Goal: Navigation & Orientation: Find specific page/section

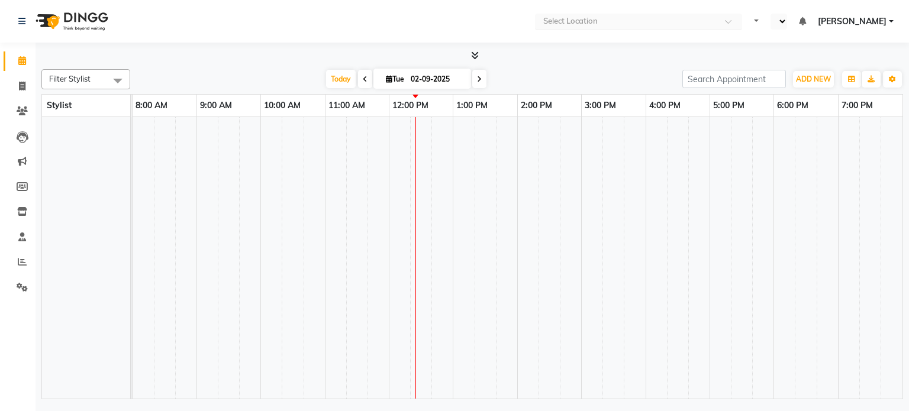
select select "en"
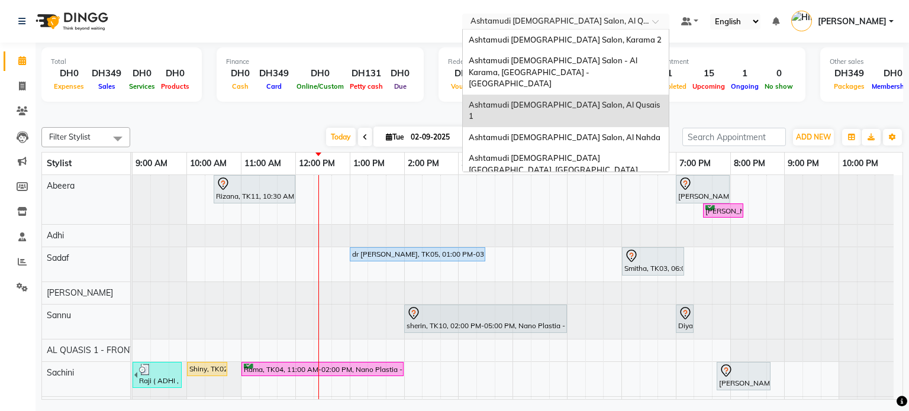
click at [590, 23] on input "text" at bounding box center [554, 23] width 172 height 12
click at [584, 37] on span "Ashtamudi [DEMOGRAPHIC_DATA] Salon, Karama 2" at bounding box center [565, 39] width 193 height 9
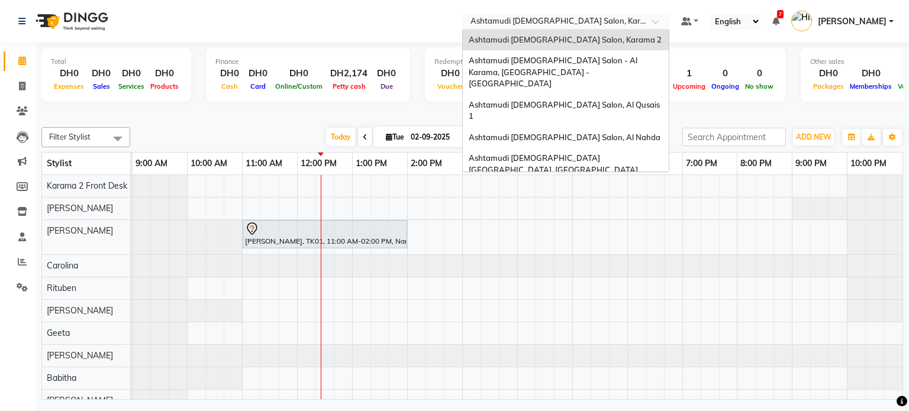
click at [556, 20] on input "text" at bounding box center [554, 23] width 172 height 12
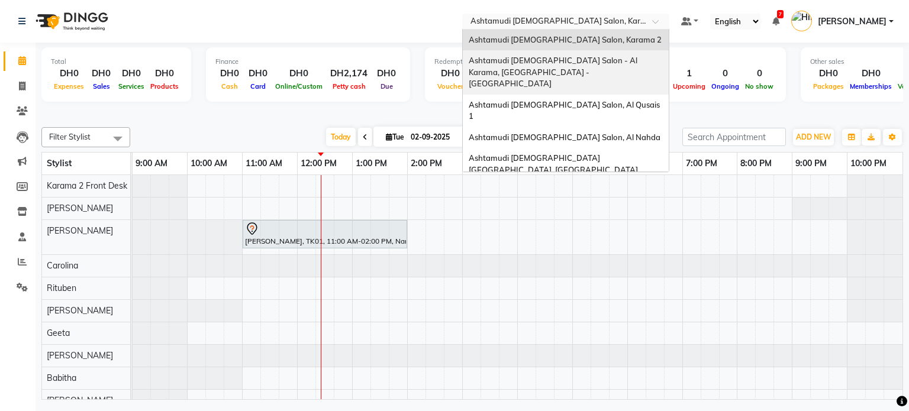
click at [561, 56] on span "Ashtamudi Ladies Salon - Al Karama, Burjuman -Dubai" at bounding box center [554, 72] width 170 height 33
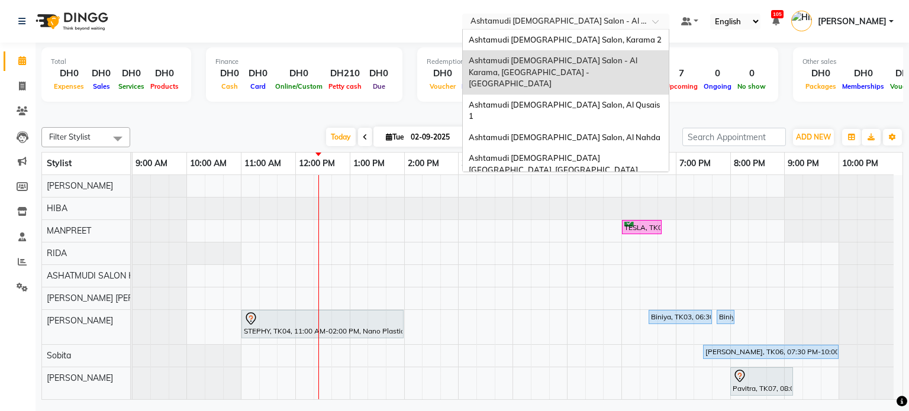
click at [579, 25] on input "text" at bounding box center [554, 23] width 172 height 12
click at [549, 133] on span "Ashtamudi [DEMOGRAPHIC_DATA] Salon, Al Nahda" at bounding box center [565, 137] width 192 height 9
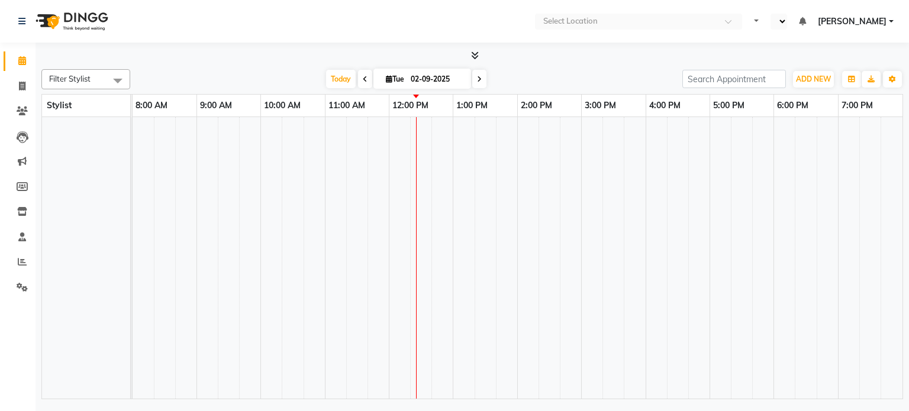
select select "en"
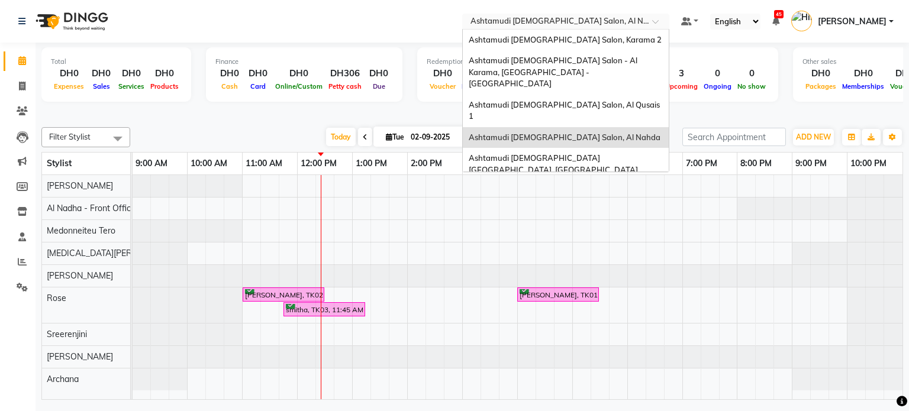
click at [548, 20] on input "text" at bounding box center [554, 23] width 172 height 12
click at [540, 153] on span "Ashtamudi [DEMOGRAPHIC_DATA] [GEOGRAPHIC_DATA], [GEOGRAPHIC_DATA]" at bounding box center [553, 163] width 169 height 21
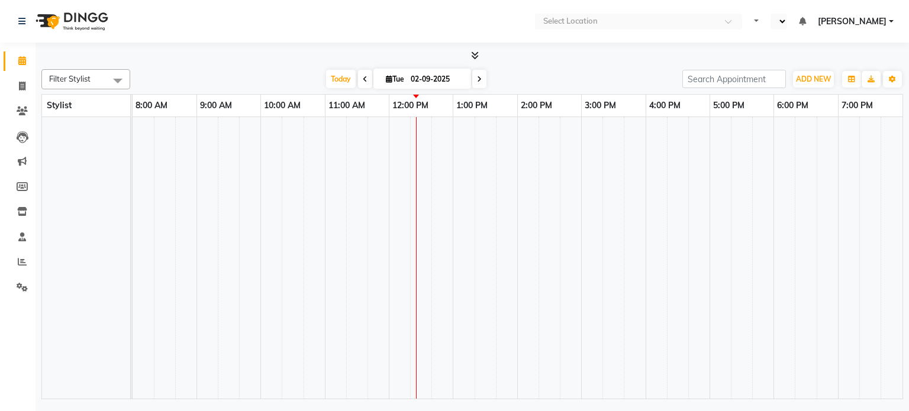
select select "en"
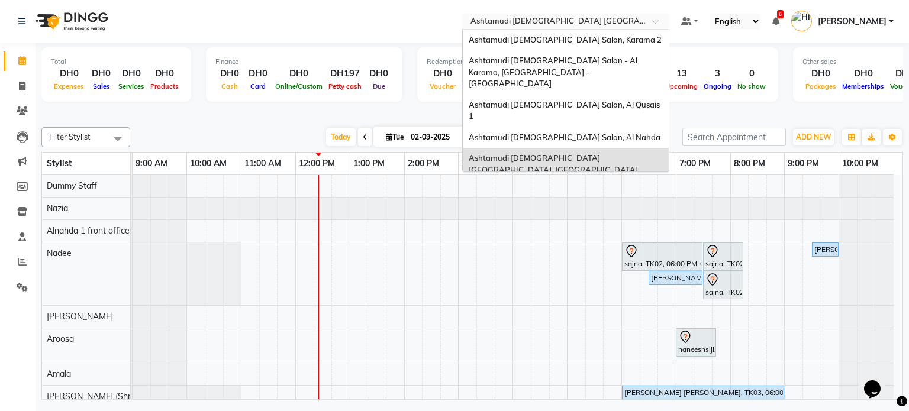
click at [553, 24] on input "text" at bounding box center [554, 23] width 172 height 12
click at [547, 181] on div "Ashtamudi [DEMOGRAPHIC_DATA] Salon (Classic Touch ) – Al Warqa, Al Warqa" at bounding box center [566, 197] width 206 height 33
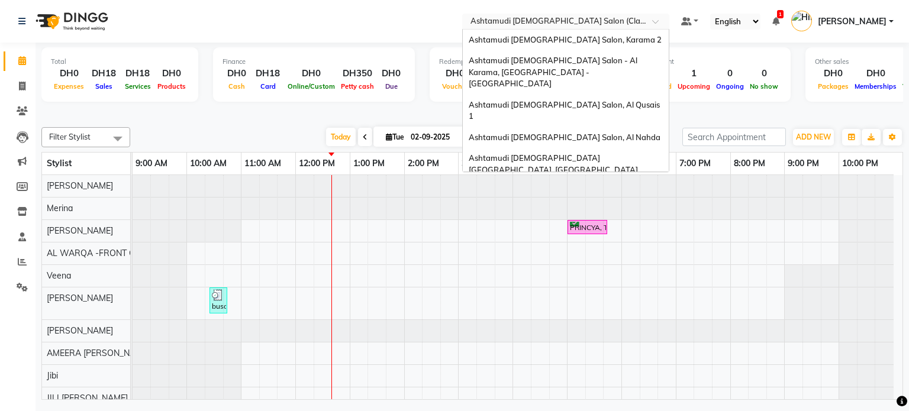
click at [604, 26] on input "text" at bounding box center [554, 23] width 172 height 12
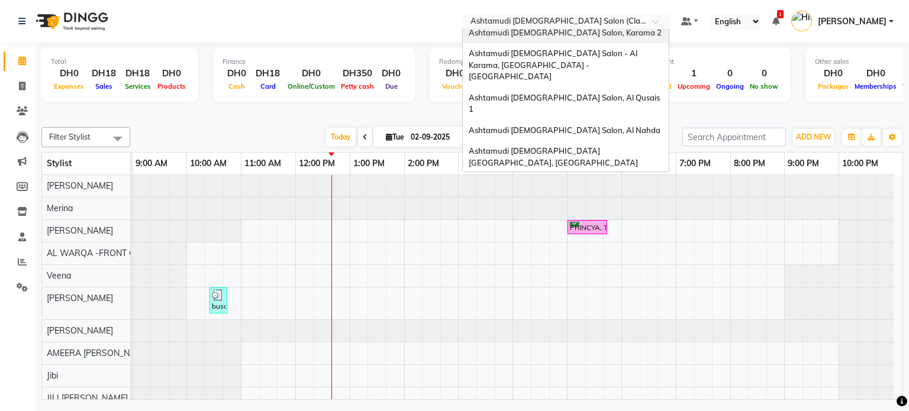
click at [604, 34] on div "Ashtamudi [DEMOGRAPHIC_DATA] Salon, Karama 2" at bounding box center [566, 32] width 206 height 21
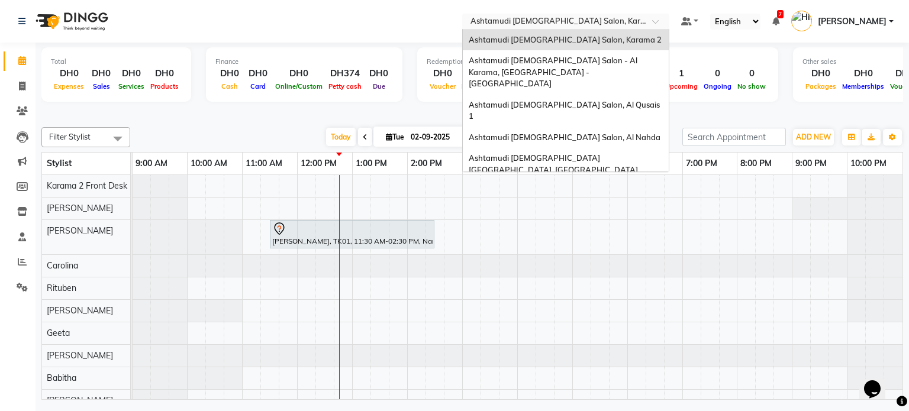
click at [573, 23] on input "text" at bounding box center [554, 23] width 172 height 12
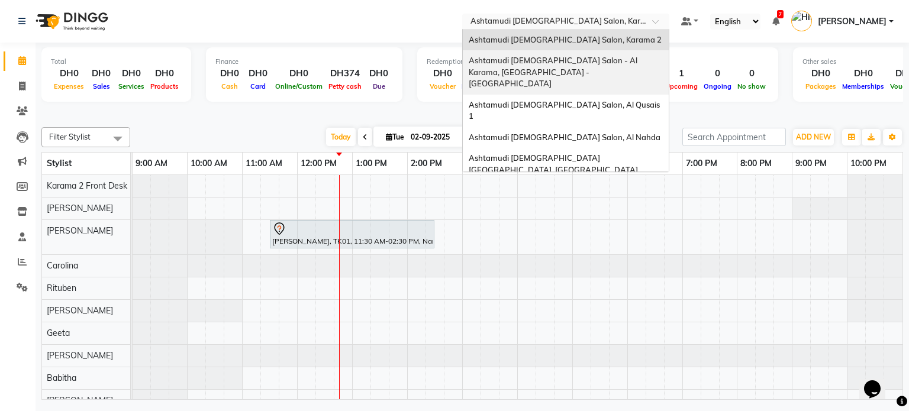
click at [564, 66] on div "Ashtamudi [DEMOGRAPHIC_DATA] Salon - Al Karama, [GEOGRAPHIC_DATA] -[GEOGRAPHIC_…" at bounding box center [566, 72] width 206 height 44
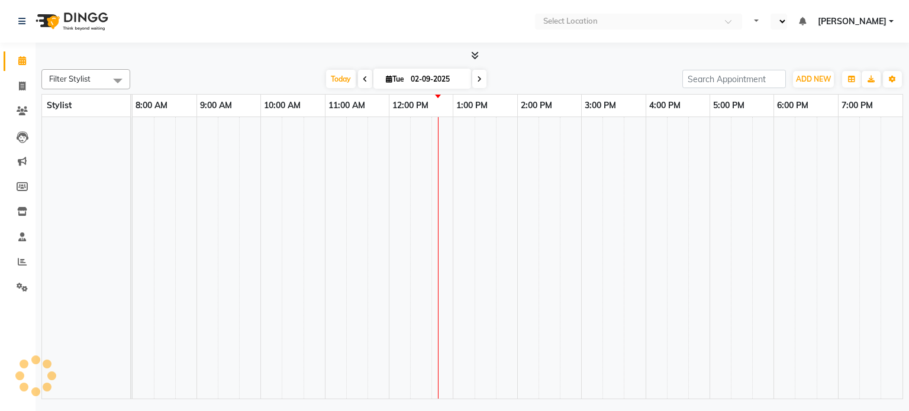
select select "en"
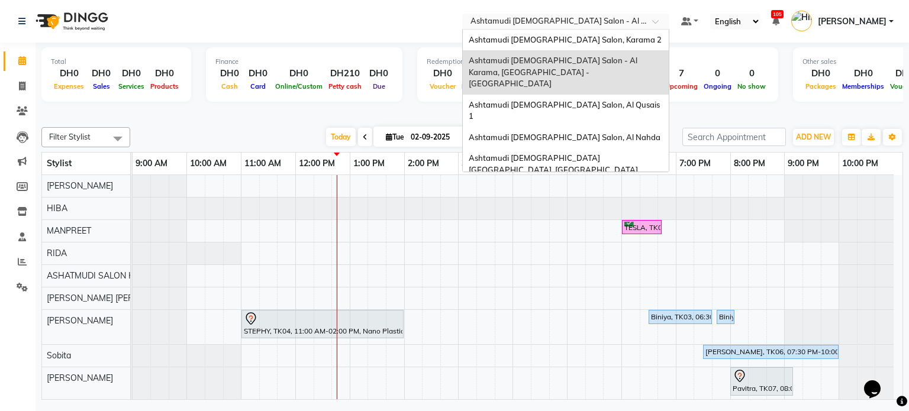
click at [588, 20] on input "text" at bounding box center [554, 23] width 172 height 12
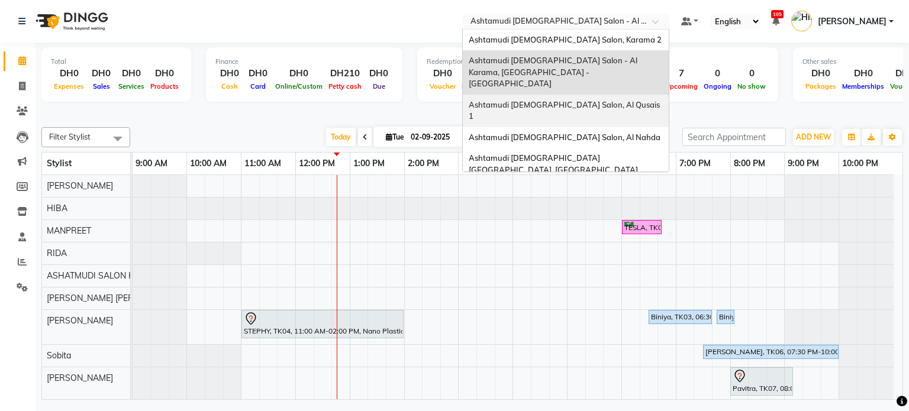
click at [549, 100] on span "Ashtamudi [DEMOGRAPHIC_DATA] Salon, Al Qusais 1" at bounding box center [565, 110] width 193 height 21
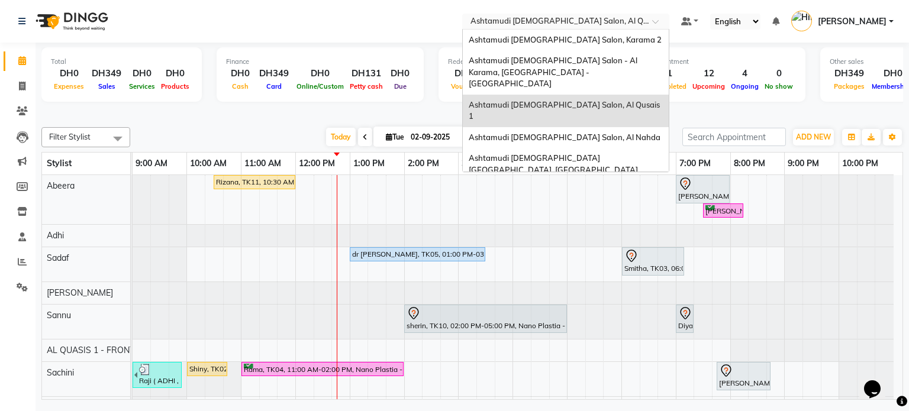
click at [556, 20] on input "text" at bounding box center [554, 23] width 172 height 12
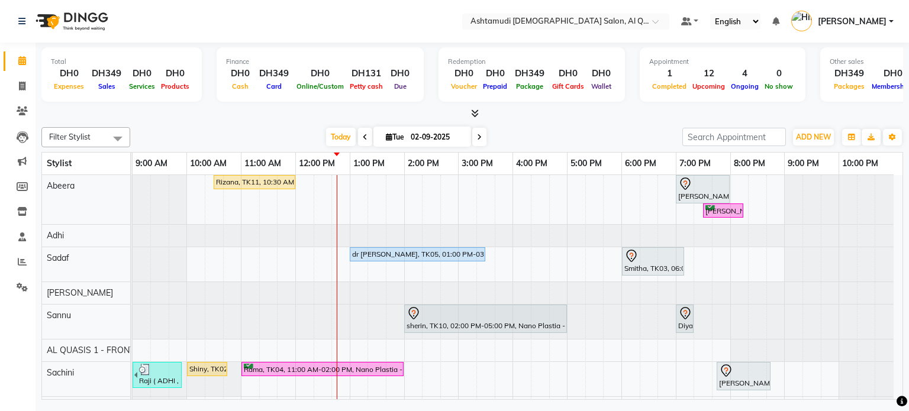
click at [429, 24] on nav "Select Location × Ashtamudi Ladies Salon, Al Qusais 1 Default Panel My Panel En…" at bounding box center [454, 21] width 909 height 43
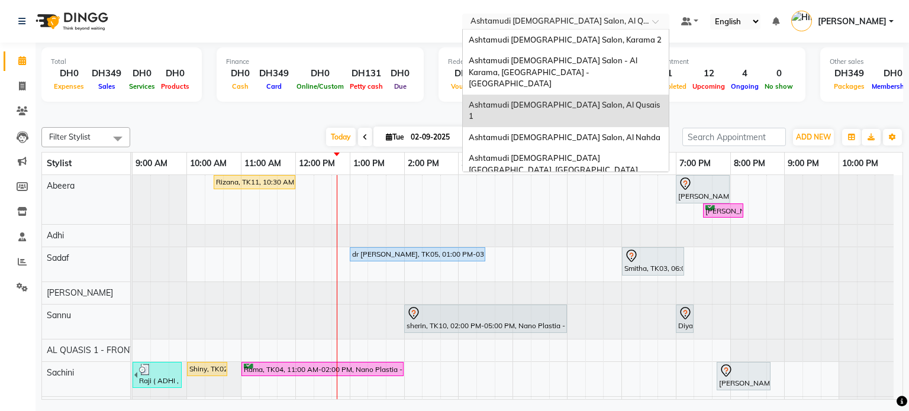
click at [531, 17] on input "text" at bounding box center [554, 23] width 172 height 12
click at [533, 133] on span "Ashtamudi [DEMOGRAPHIC_DATA] Salon, Al Nahda" at bounding box center [565, 137] width 192 height 9
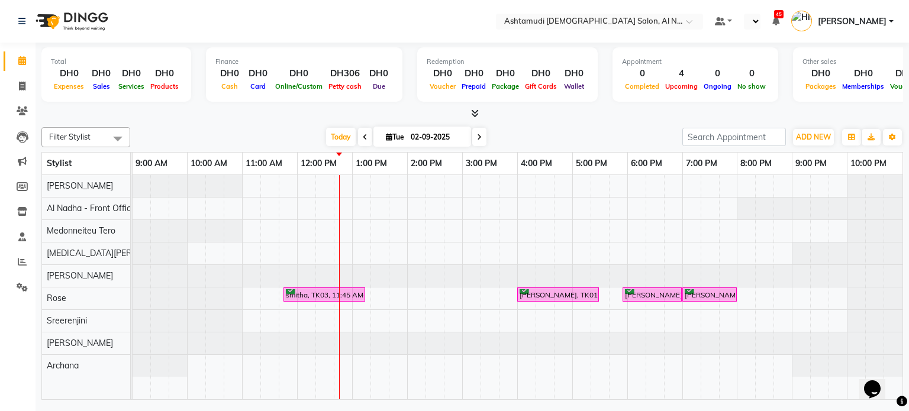
select select "en"
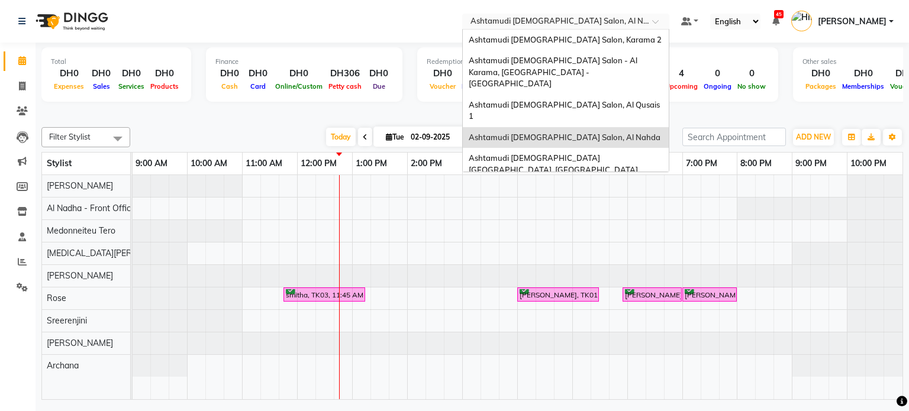
click at [556, 21] on input "text" at bounding box center [554, 23] width 172 height 12
click at [549, 153] on span "Ashtamudi [DEMOGRAPHIC_DATA] [GEOGRAPHIC_DATA], [GEOGRAPHIC_DATA]" at bounding box center [553, 163] width 169 height 21
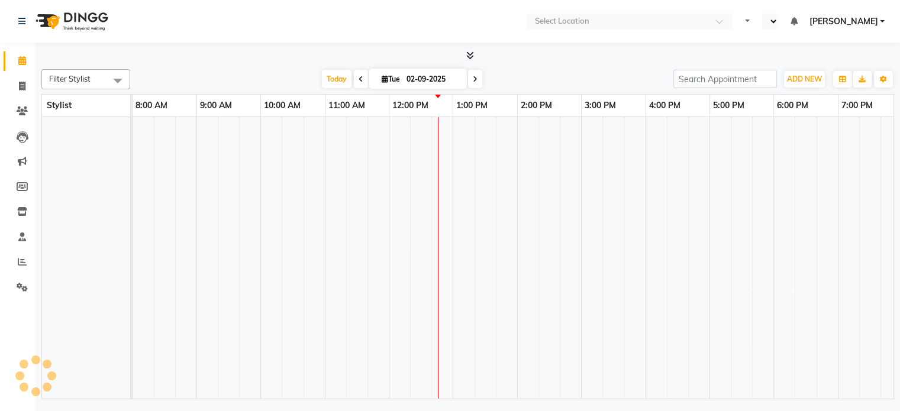
select select "en"
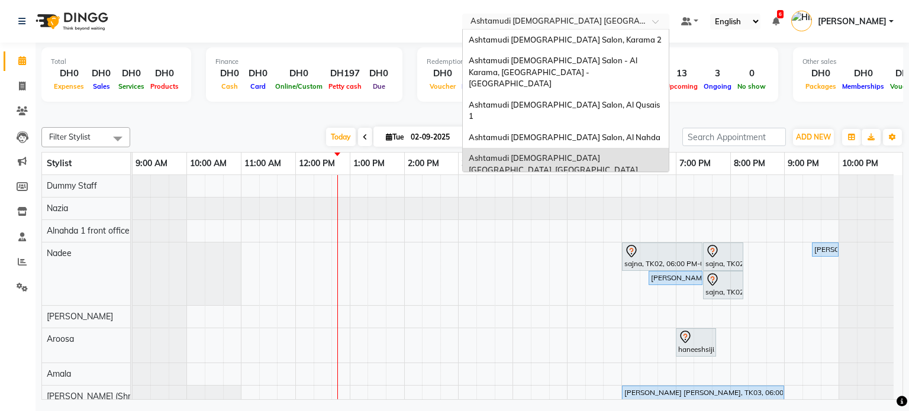
click at [629, 21] on input "text" at bounding box center [554, 23] width 172 height 12
click at [588, 181] on div "Ashtamudi [DEMOGRAPHIC_DATA] Salon (Classic Touch ) – Al Warqa, Al Warqa" at bounding box center [566, 197] width 206 height 33
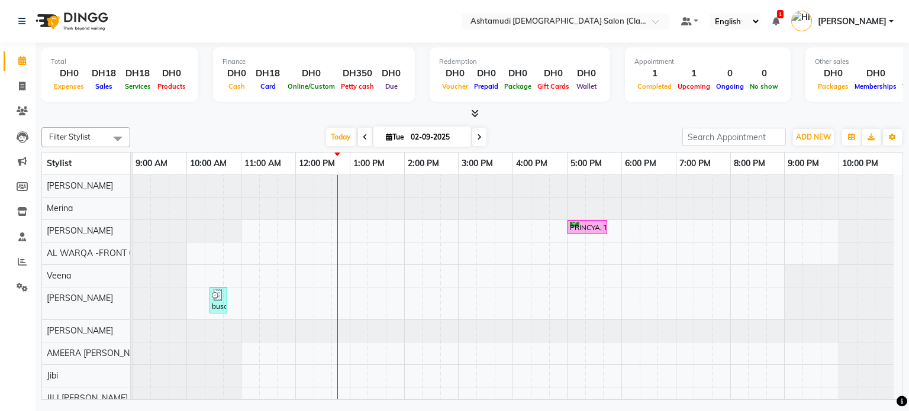
click at [421, 43] on div "Total DH0 Expenses DH18 Sales DH18 Services DH0 Products Finance DH0 Cash DH18 …" at bounding box center [472, 82] width 862 height 78
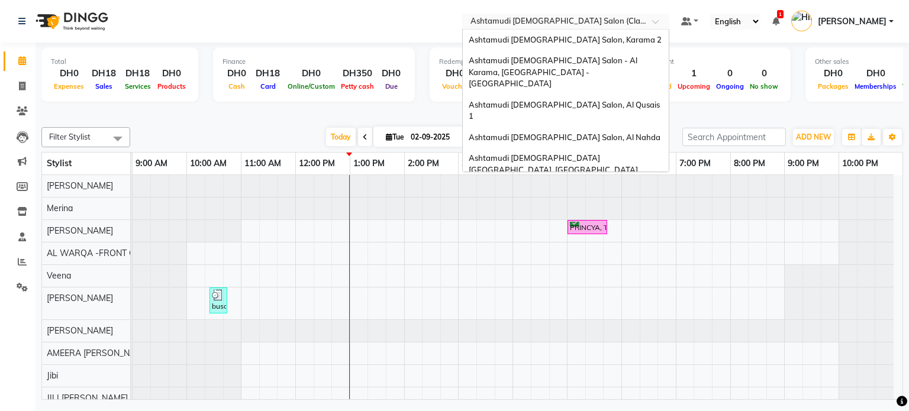
scroll to position [7, 0]
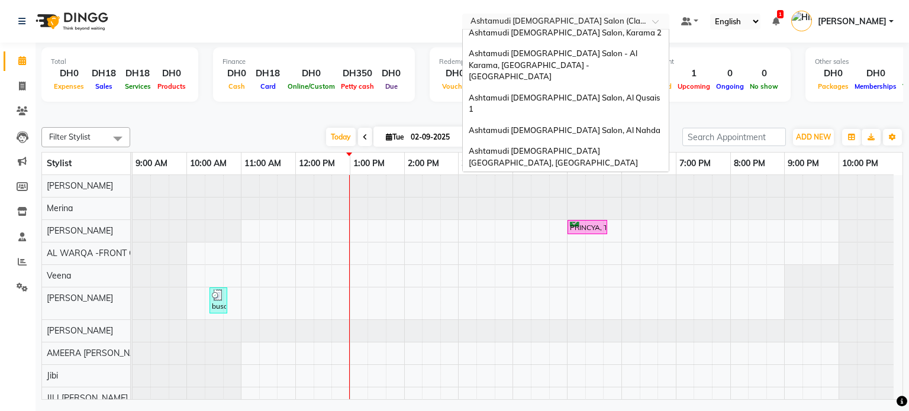
click at [580, 20] on input "text" at bounding box center [554, 23] width 172 height 12
click at [582, 38] on div "Ashtamudi [DEMOGRAPHIC_DATA] Salon, Karama 2" at bounding box center [566, 32] width 206 height 21
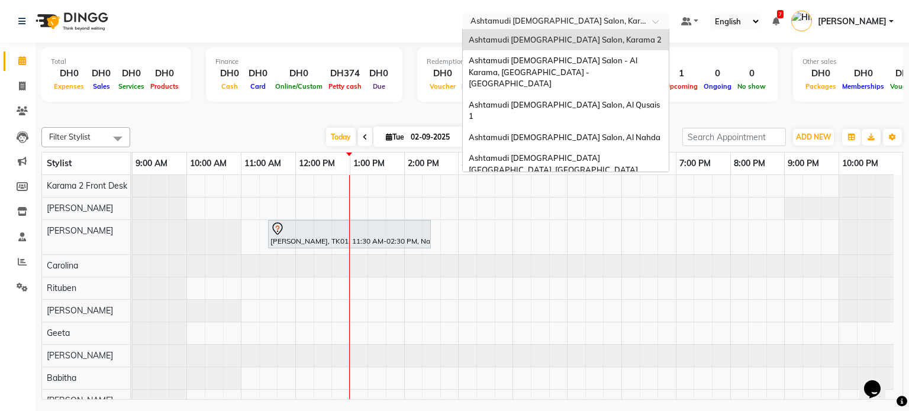
click at [549, 20] on input "text" at bounding box center [554, 23] width 172 height 12
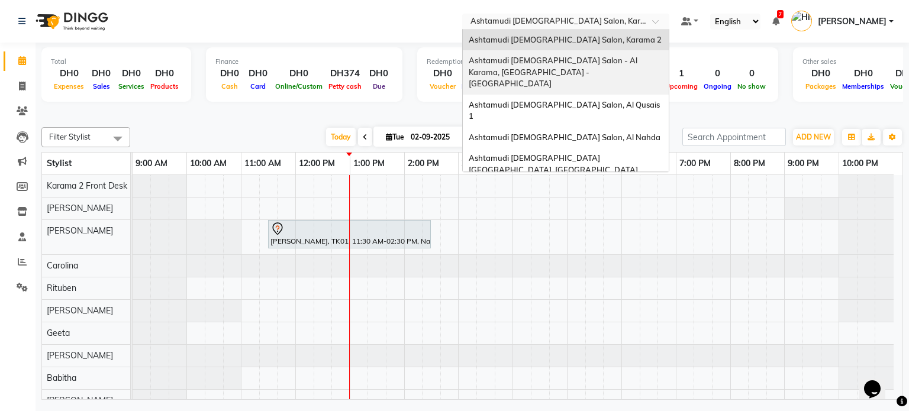
click at [543, 59] on span "Ashtamudi [DEMOGRAPHIC_DATA] Salon - Al Karama, [GEOGRAPHIC_DATA] -[GEOGRAPHIC_…" at bounding box center [554, 72] width 170 height 33
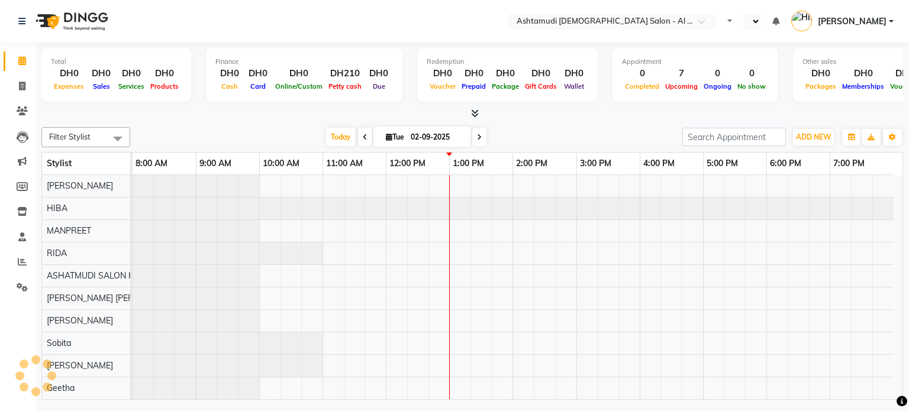
select select "en"
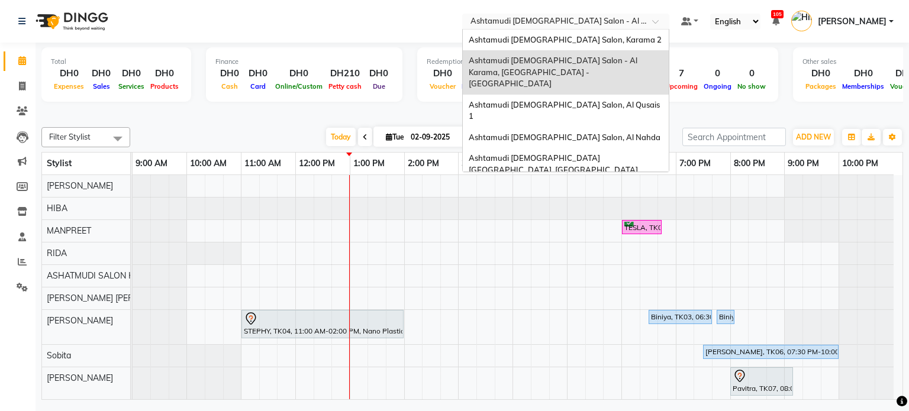
click at [545, 21] on input "text" at bounding box center [554, 23] width 172 height 12
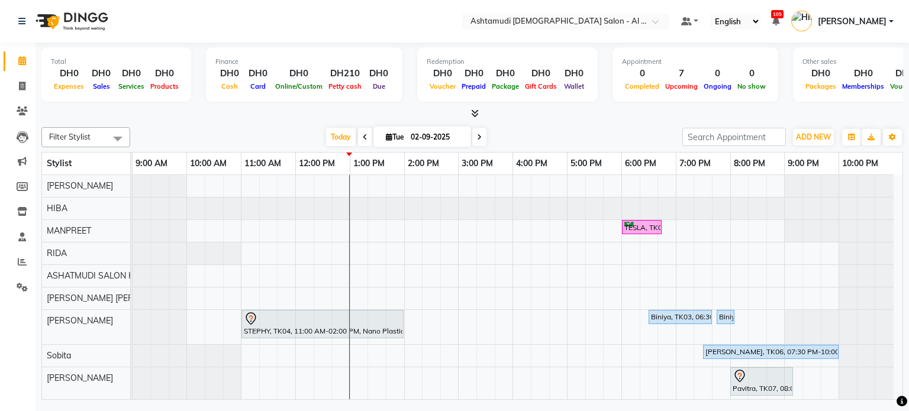
click at [423, 40] on nav "Select Location × Ashtamudi Ladies Salon - Al Karama, Burjuman -Dubai Default P…" at bounding box center [454, 21] width 909 height 43
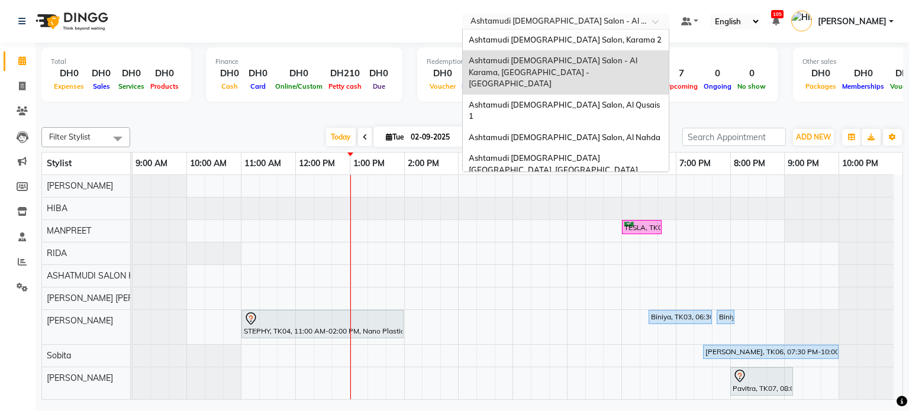
click at [584, 18] on input "text" at bounding box center [554, 23] width 172 height 12
click at [564, 100] on span "Ashtamudi Ladies Salon, Al Qusais 1" at bounding box center [565, 110] width 193 height 21
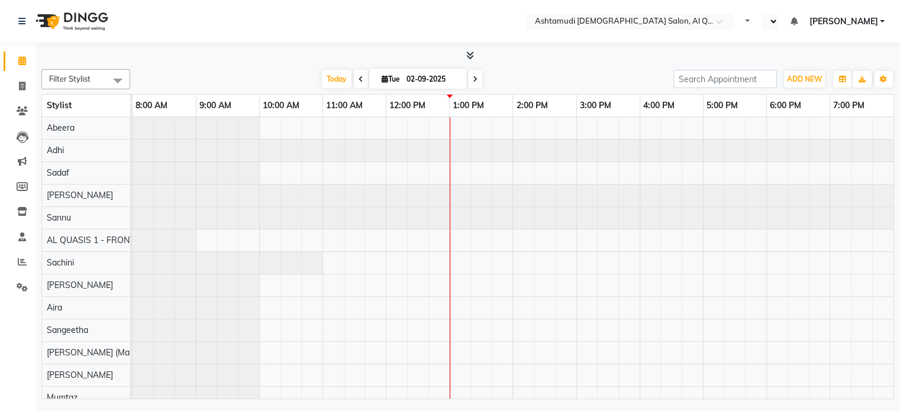
select select "en"
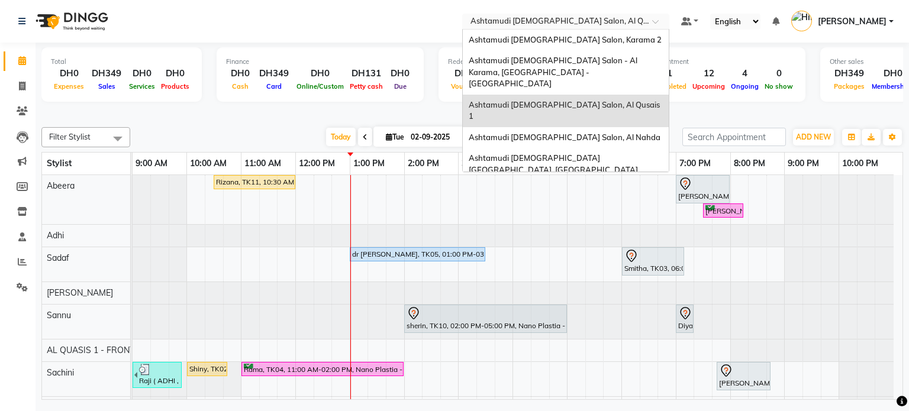
click at [595, 21] on input "text" at bounding box center [554, 23] width 172 height 12
click at [571, 133] on span "Ashtamudi [DEMOGRAPHIC_DATA] Salon, Al Nahda" at bounding box center [565, 137] width 192 height 9
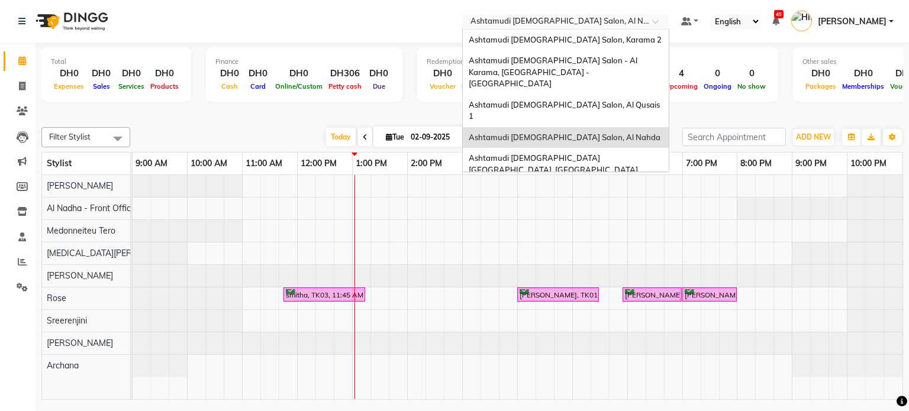
click at [602, 19] on input "text" at bounding box center [554, 23] width 172 height 12
click at [594, 37] on span "Ashtamudi [DEMOGRAPHIC_DATA] Salon, Karama 2" at bounding box center [565, 39] width 193 height 9
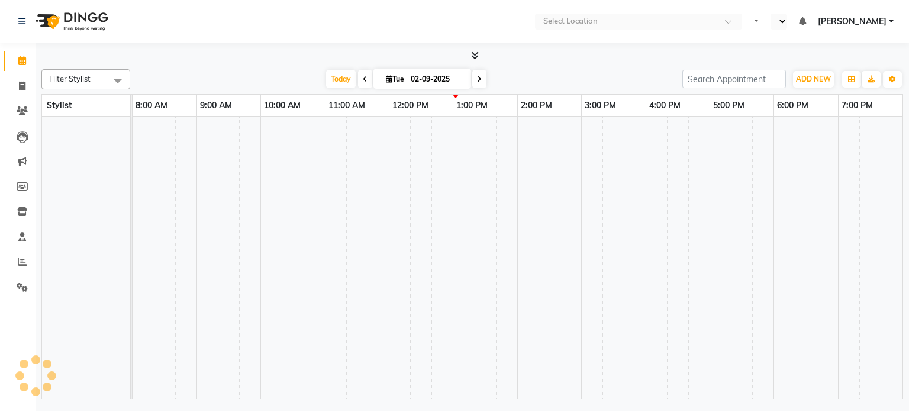
select select "en"
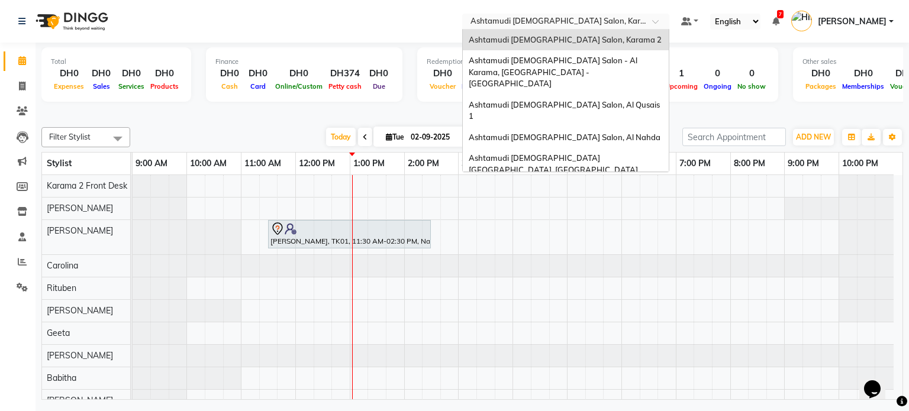
click at [577, 17] on input "text" at bounding box center [554, 23] width 172 height 12
click at [529, 186] on span "Ashtamudi [DEMOGRAPHIC_DATA] Salon (Classic Touch ) – Al Warqa, Al Warqa" at bounding box center [561, 196] width 184 height 21
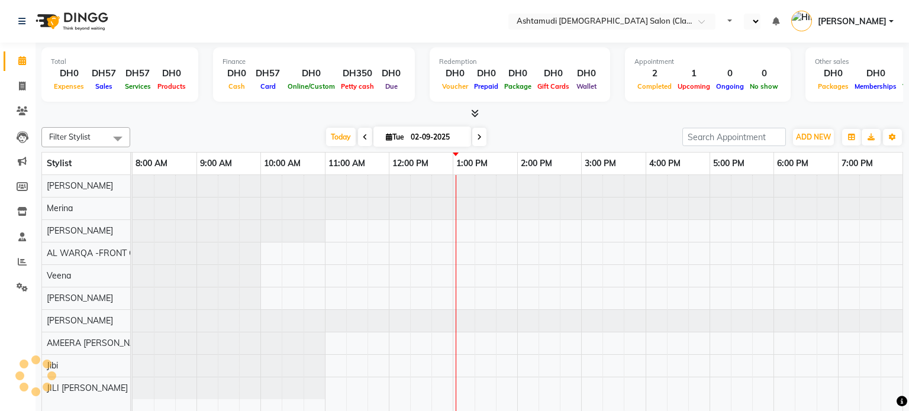
select select "en"
